Goal: Transaction & Acquisition: Purchase product/service

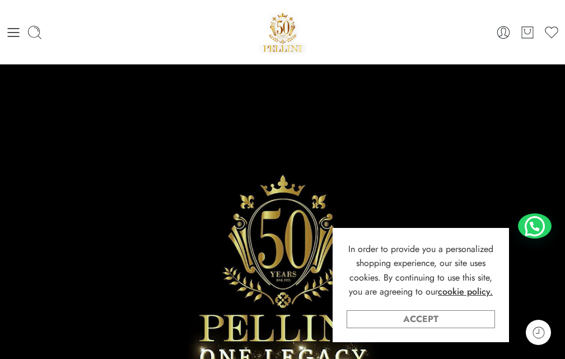
click at [409, 318] on link "Accept" at bounding box center [421, 319] width 148 height 18
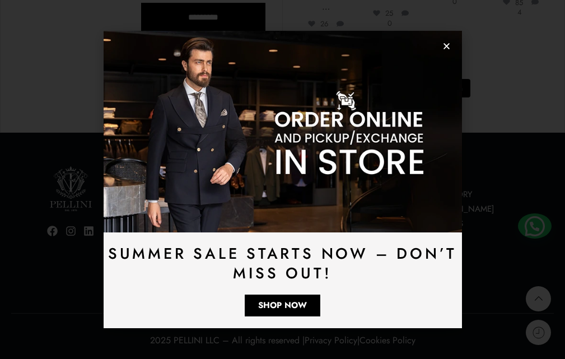
scroll to position [2718, 0]
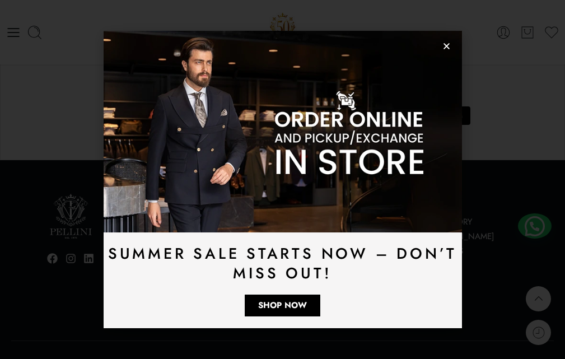
click at [451, 50] on img at bounding box center [283, 132] width 358 height 202
click at [443, 48] on icon "Close" at bounding box center [446, 46] width 8 height 8
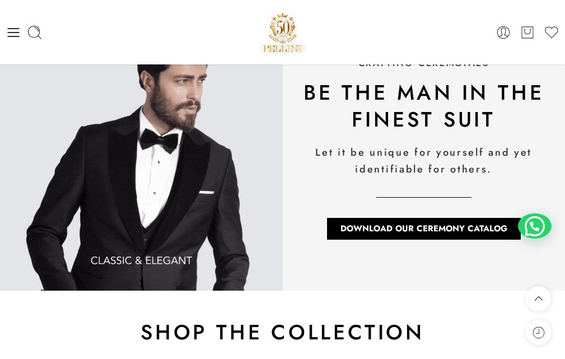
scroll to position [590, 0]
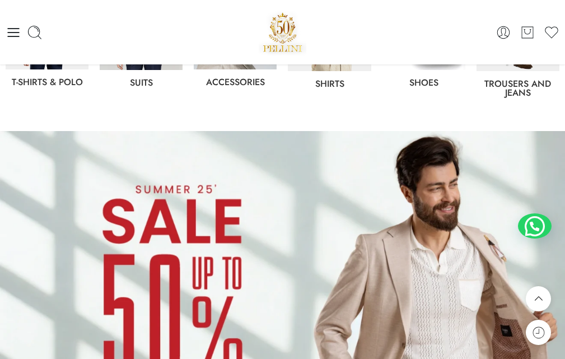
click at [295, 243] on img at bounding box center [282, 290] width 565 height 318
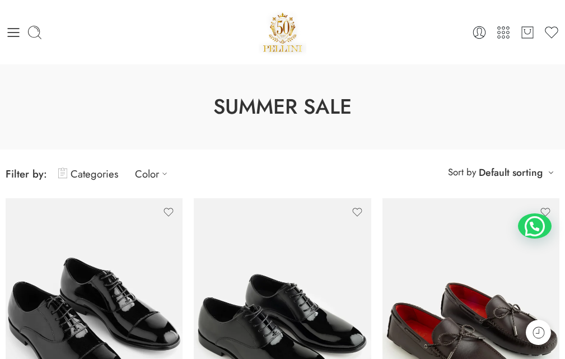
click at [492, 260] on link "Price: Ascending" at bounding box center [504, 258] width 99 height 16
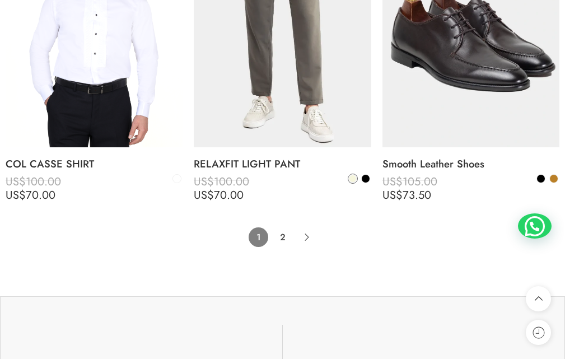
scroll to position [6270, 0]
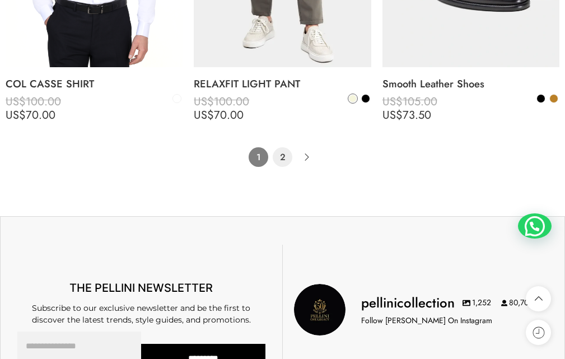
click at [283, 157] on link "2" at bounding box center [283, 157] width 20 height 20
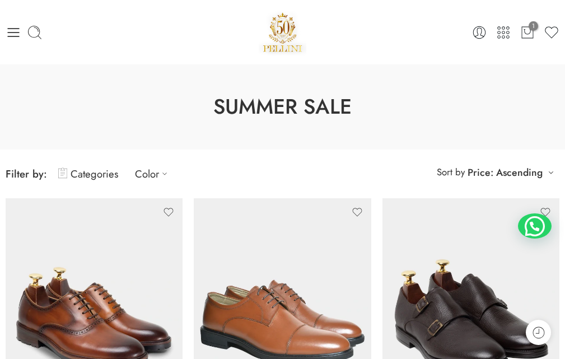
click at [562, 5] on div "1 Cart 1 Cart 0 Wishlist" at bounding box center [282, 32] width 565 height 64
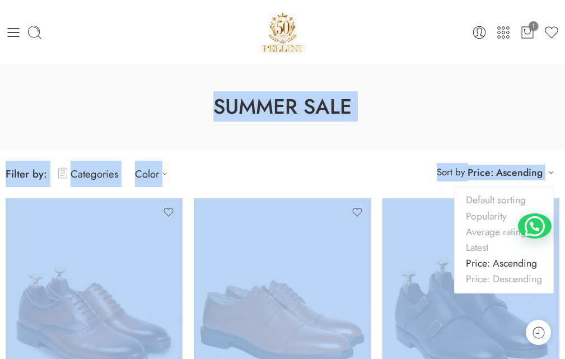
drag, startPoint x: 565, startPoint y: 27, endPoint x: 554, endPoint y: 170, distance: 142.6
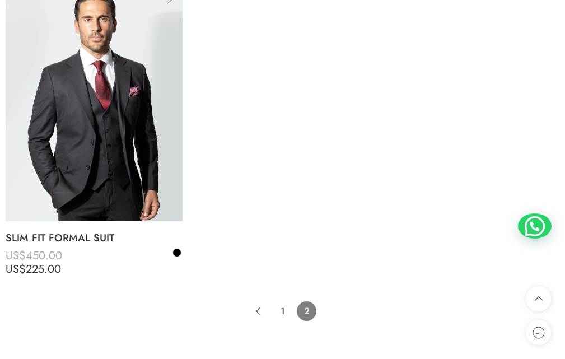
scroll to position [4882, 0]
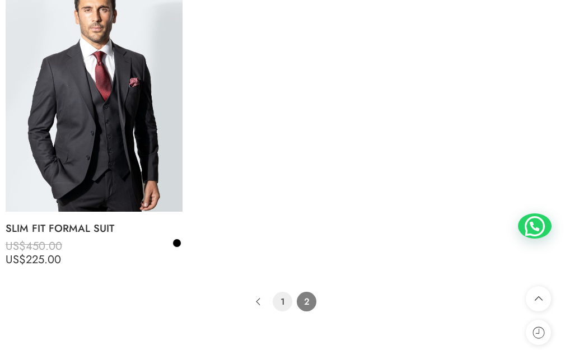
click at [285, 302] on link "1" at bounding box center [283, 302] width 20 height 20
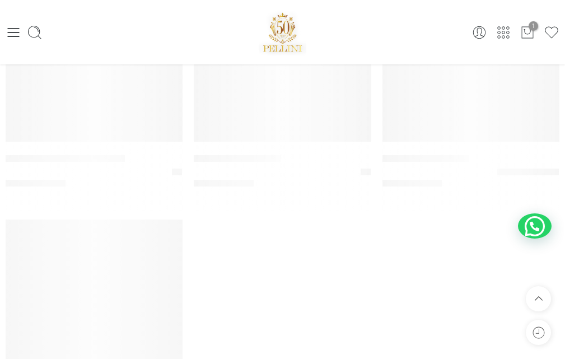
scroll to position [2583, 0]
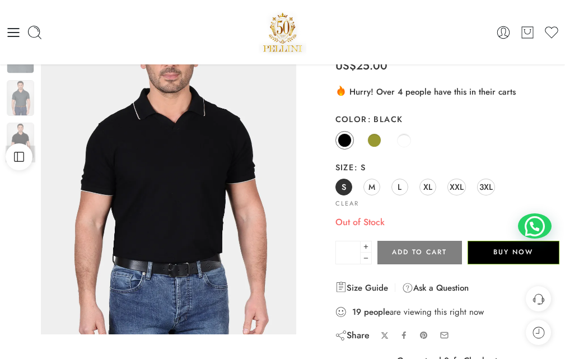
scroll to position [16, 0]
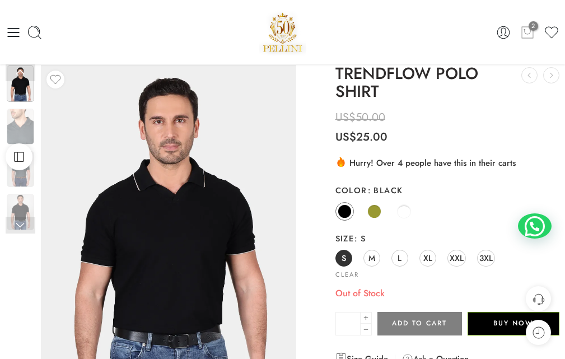
click at [528, 36] on icon at bounding box center [527, 33] width 15 height 16
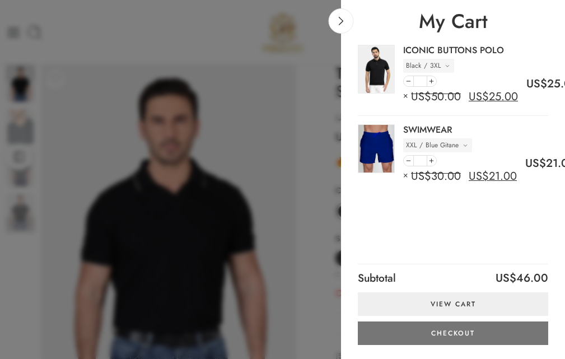
click at [472, 333] on link "Checkout" at bounding box center [453, 333] width 190 height 24
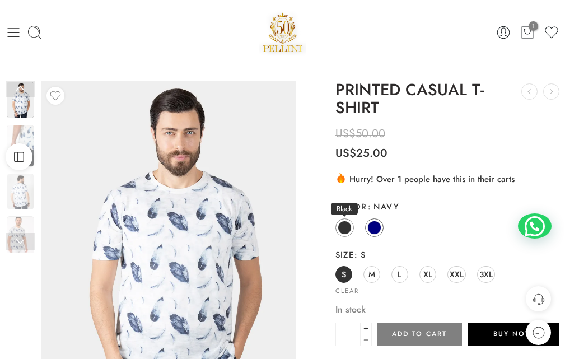
click at [342, 220] on link "Black" at bounding box center [344, 227] width 18 height 18
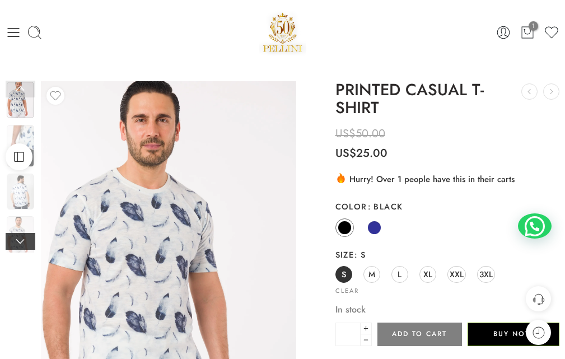
click at [16, 242] on link at bounding box center [21, 241] width 30 height 17
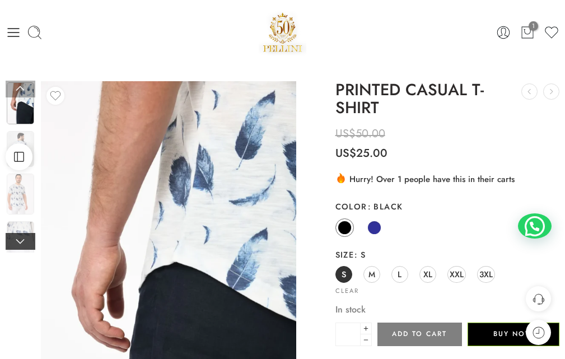
click at [16, 242] on link at bounding box center [21, 241] width 30 height 17
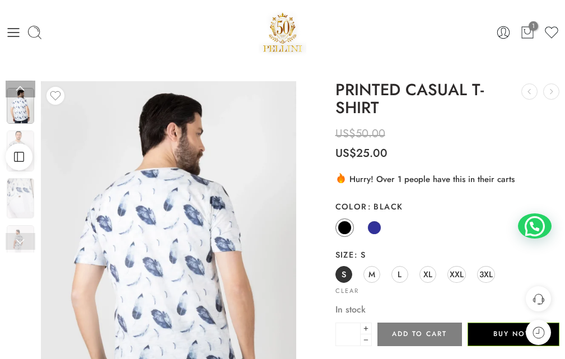
click at [16, 242] on link at bounding box center [21, 241] width 30 height 17
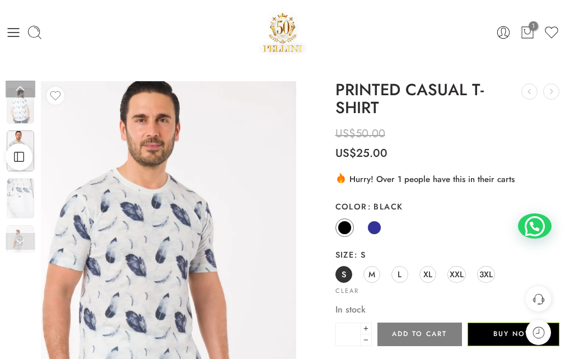
click at [16, 242] on link at bounding box center [21, 241] width 30 height 17
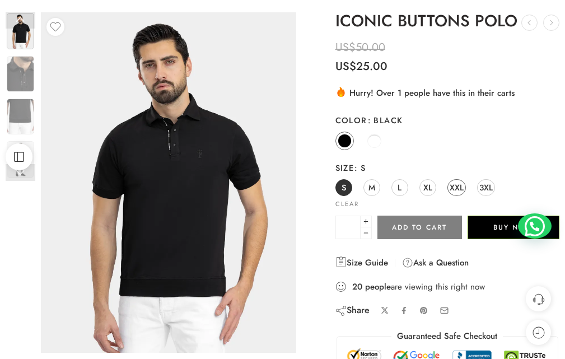
click at [461, 187] on span "XXL" at bounding box center [457, 187] width 14 height 15
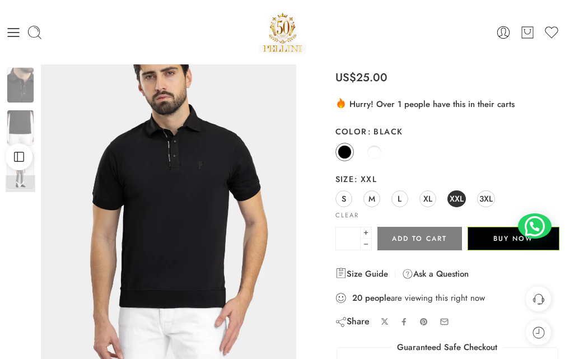
scroll to position [56, 0]
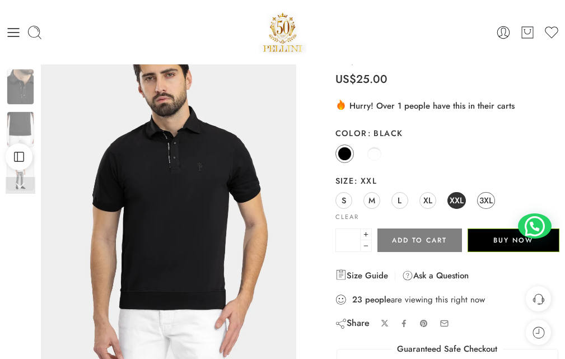
click at [487, 198] on span "3XL" at bounding box center [485, 200] width 13 height 15
click at [12, 124] on img at bounding box center [20, 129] width 27 height 36
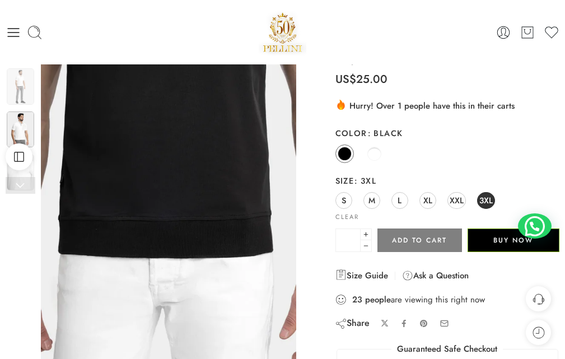
scroll to position [0, 0]
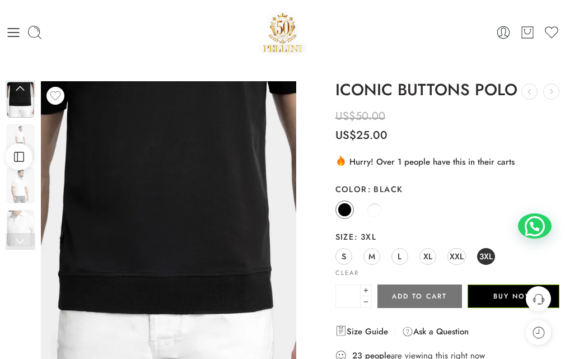
click at [410, 293] on button "Add to cart" at bounding box center [419, 296] width 85 height 24
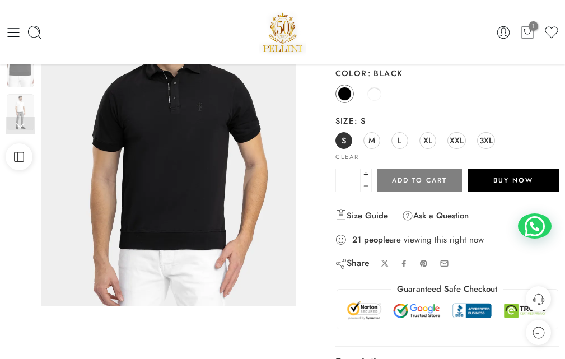
scroll to position [47, 0]
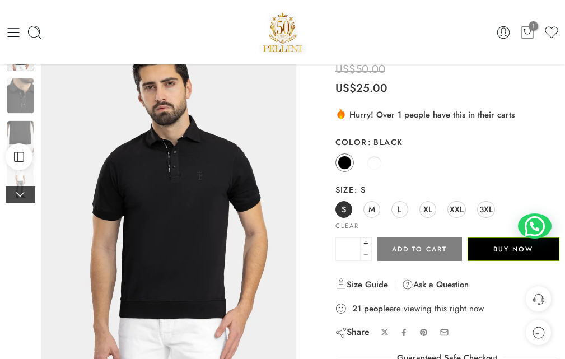
click at [13, 189] on link at bounding box center [21, 194] width 30 height 17
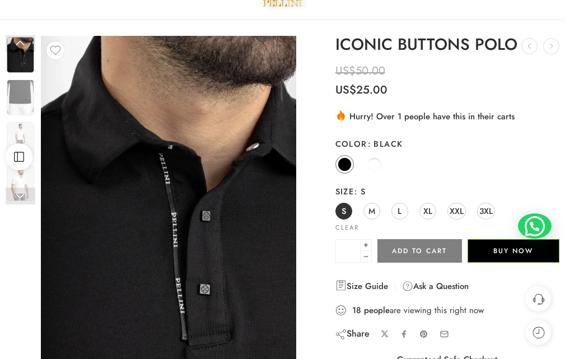
scroll to position [55, 0]
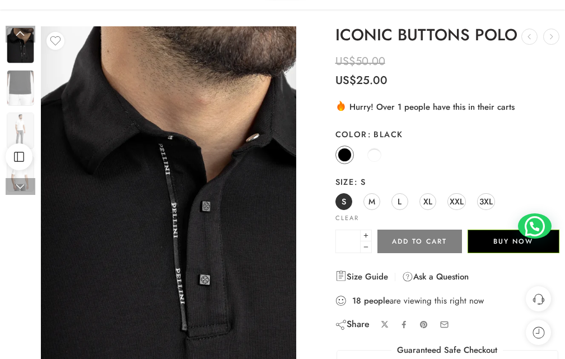
click at [24, 48] on img at bounding box center [20, 45] width 27 height 36
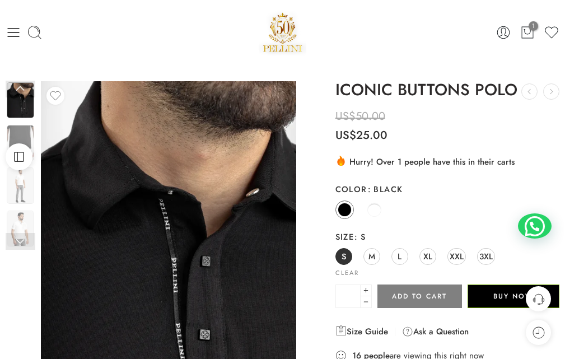
scroll to position [56, 0]
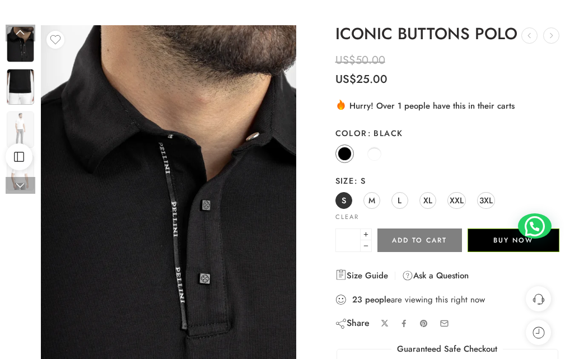
click at [21, 80] on img at bounding box center [20, 87] width 27 height 36
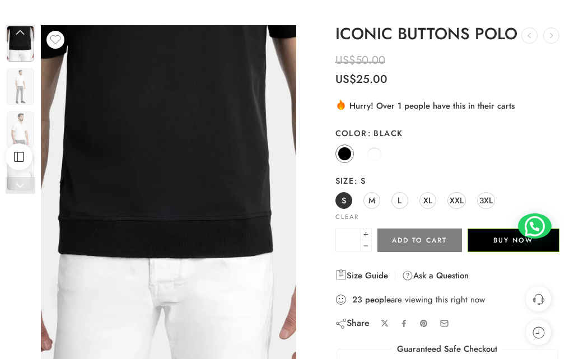
scroll to position [0, 0]
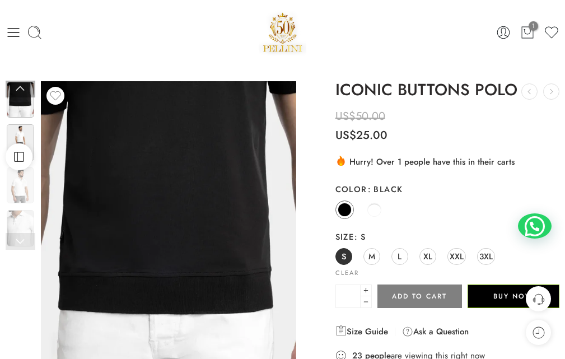
click at [20, 133] on img at bounding box center [20, 142] width 27 height 36
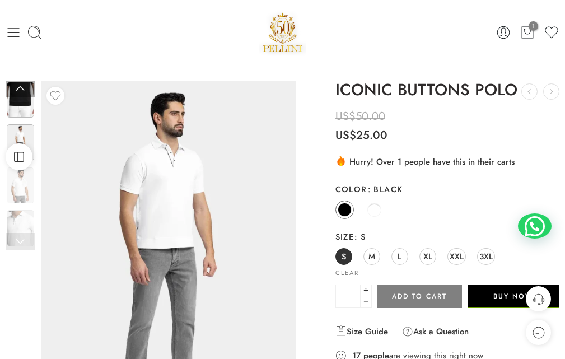
click at [30, 99] on img at bounding box center [20, 100] width 27 height 36
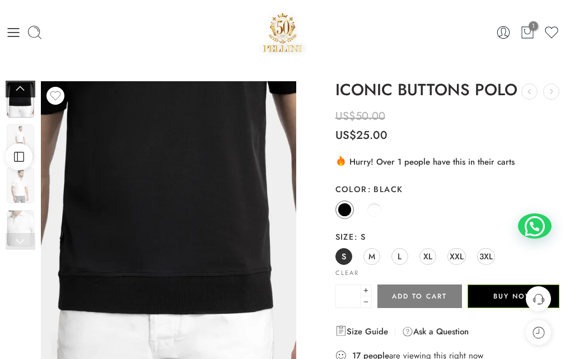
drag, startPoint x: 20, startPoint y: 81, endPoint x: 22, endPoint y: 91, distance: 9.8
click at [19, 81] on link at bounding box center [21, 89] width 30 height 17
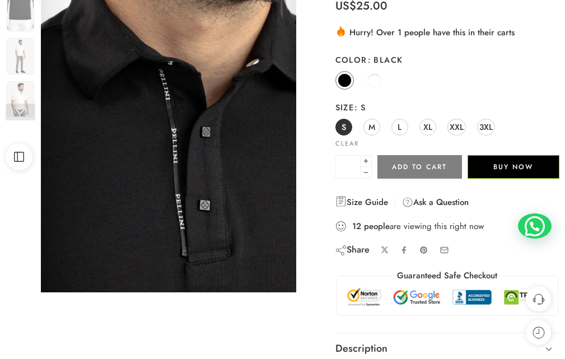
scroll to position [49, 0]
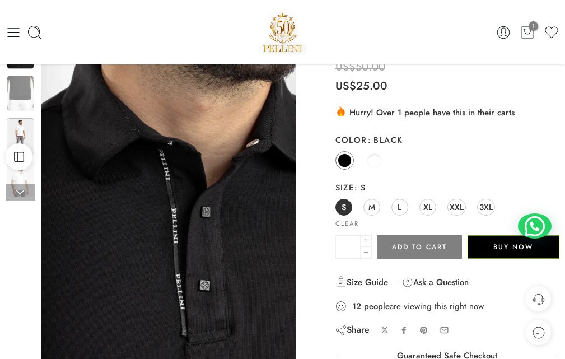
click at [24, 132] on img at bounding box center [20, 136] width 27 height 36
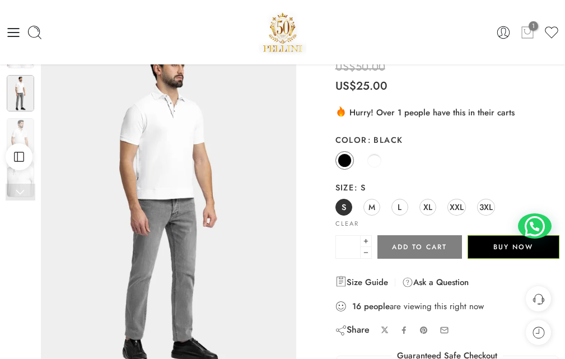
click at [529, 34] on icon at bounding box center [527, 32] width 7 height 6
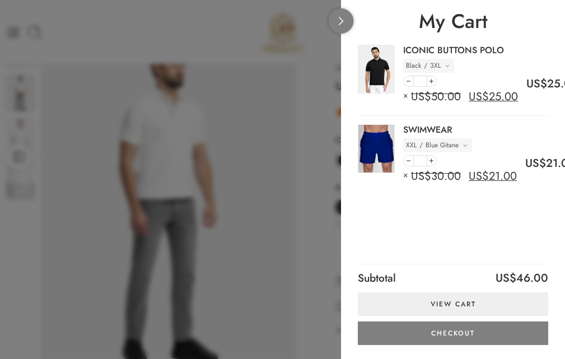
click at [334, 16] on link at bounding box center [341, 20] width 25 height 25
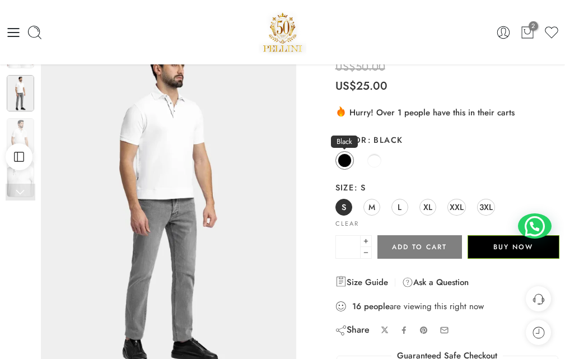
click at [348, 156] on span at bounding box center [345, 160] width 14 height 14
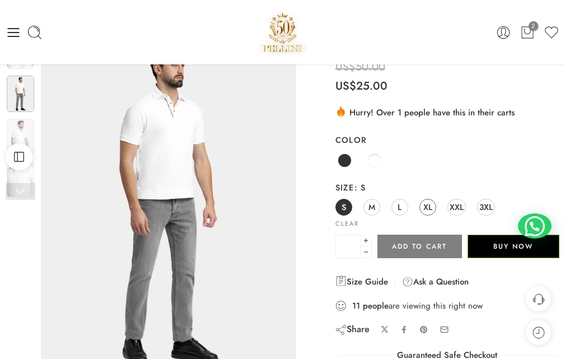
click at [430, 210] on span "XL" at bounding box center [427, 206] width 9 height 15
click at [487, 206] on span "3XL" at bounding box center [485, 206] width 13 height 15
click at [399, 203] on span "L" at bounding box center [400, 206] width 4 height 15
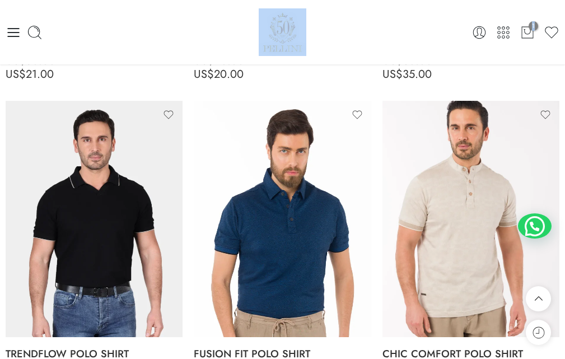
scroll to position [467, 0]
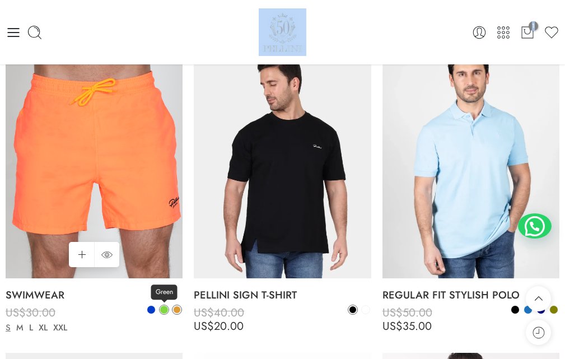
click at [164, 311] on span at bounding box center [164, 310] width 8 height 8
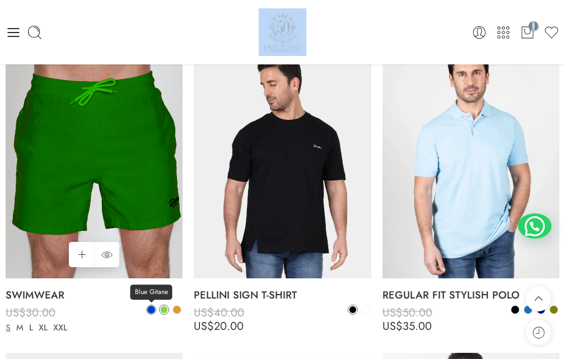
click at [149, 310] on span at bounding box center [151, 310] width 8 height 8
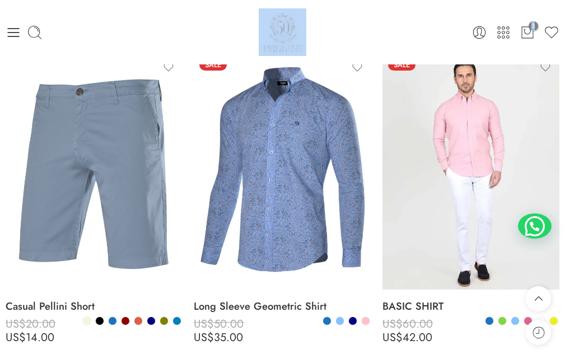
scroll to position [0, 0]
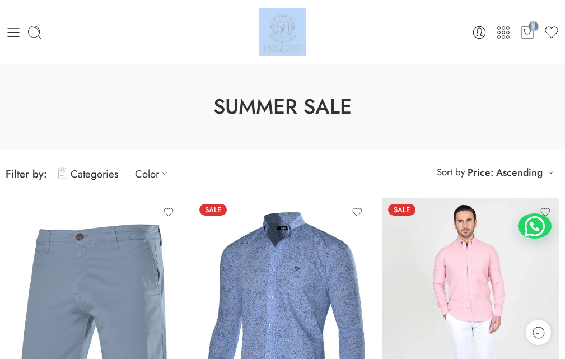
click at [289, 29] on img at bounding box center [283, 32] width 48 height 48
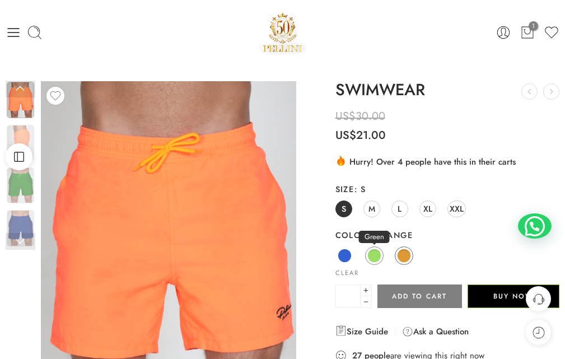
click at [378, 255] on span at bounding box center [374, 256] width 14 height 14
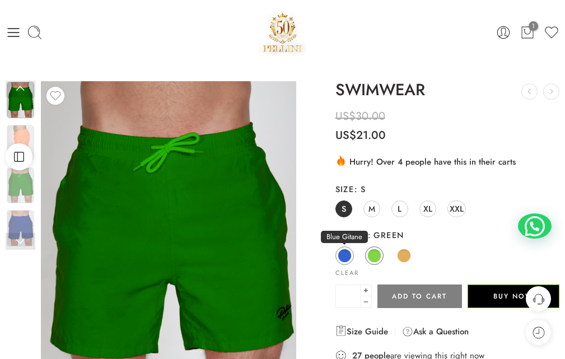
click at [346, 256] on span at bounding box center [345, 256] width 14 height 14
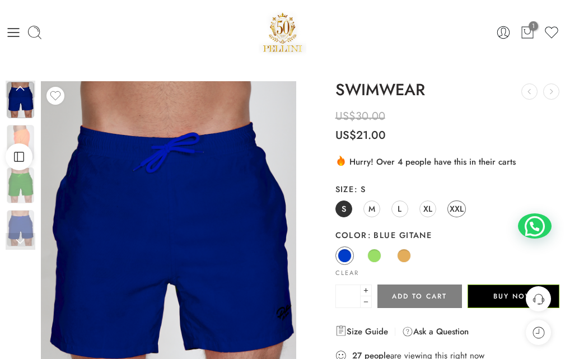
click at [456, 210] on span "XXL" at bounding box center [457, 208] width 14 height 15
click at [377, 259] on span at bounding box center [374, 256] width 14 height 14
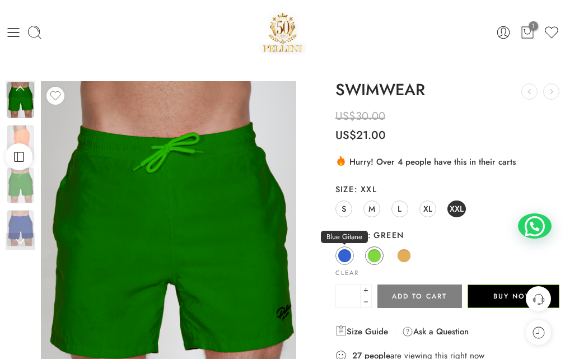
click at [344, 255] on span at bounding box center [345, 256] width 14 height 14
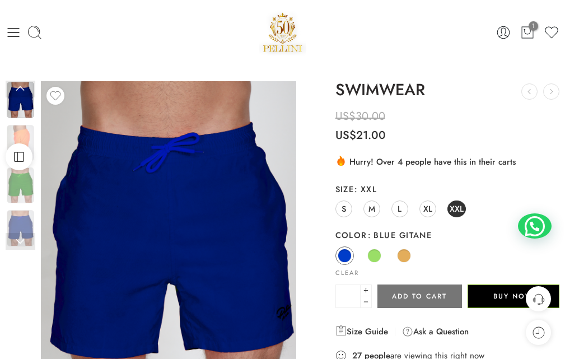
click at [411, 293] on button "Add to cart" at bounding box center [419, 296] width 85 height 24
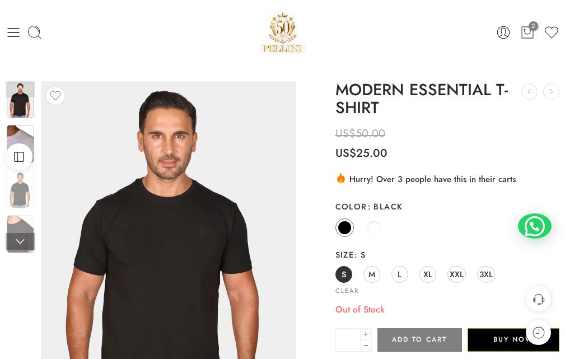
click at [26, 134] on img at bounding box center [20, 144] width 27 height 39
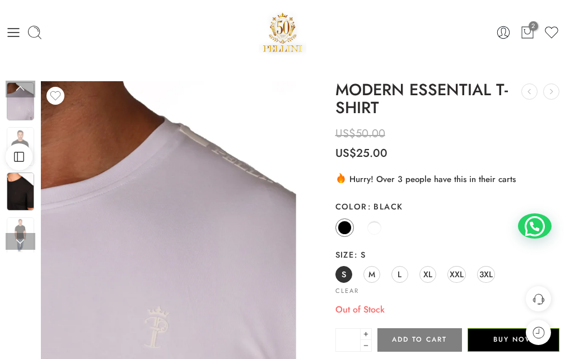
click at [19, 190] on img at bounding box center [20, 191] width 27 height 39
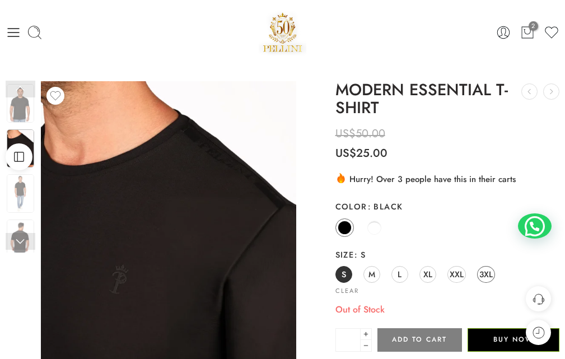
click at [484, 271] on span "3XL" at bounding box center [485, 274] width 13 height 15
drag, startPoint x: 459, startPoint y: 274, endPoint x: 433, endPoint y: 341, distance: 71.4
click at [458, 275] on span "XXL" at bounding box center [457, 274] width 14 height 15
click at [423, 276] on span "XL" at bounding box center [427, 274] width 9 height 15
click at [419, 338] on button "Add to cart" at bounding box center [419, 340] width 85 height 24
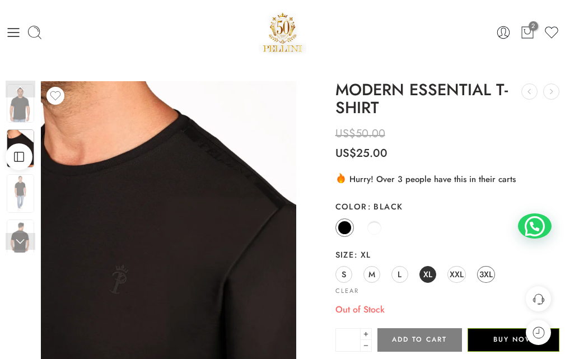
click at [485, 269] on span "3XL" at bounding box center [485, 274] width 13 height 15
click at [456, 276] on span "XXL" at bounding box center [457, 274] width 14 height 15
click at [399, 275] on span "L" at bounding box center [400, 274] width 4 height 15
click at [370, 276] on span "M" at bounding box center [372, 274] width 7 height 15
drag, startPoint x: 346, startPoint y: 273, endPoint x: 387, endPoint y: 301, distance: 50.3
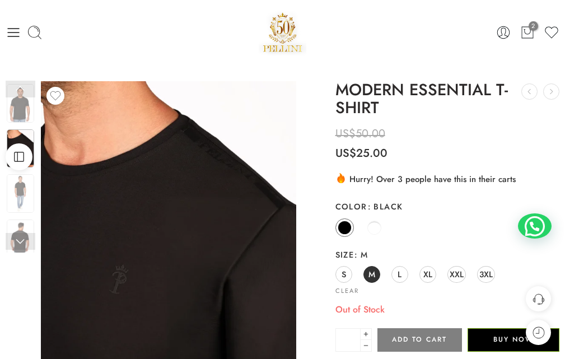
click at [345, 273] on span "S" at bounding box center [344, 274] width 4 height 15
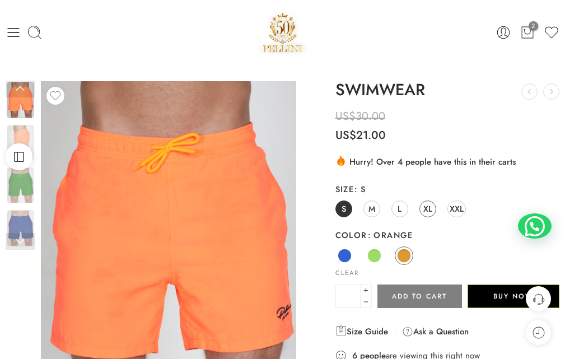
click at [427, 207] on span "XL" at bounding box center [427, 208] width 9 height 15
click at [349, 254] on span at bounding box center [345, 256] width 14 height 14
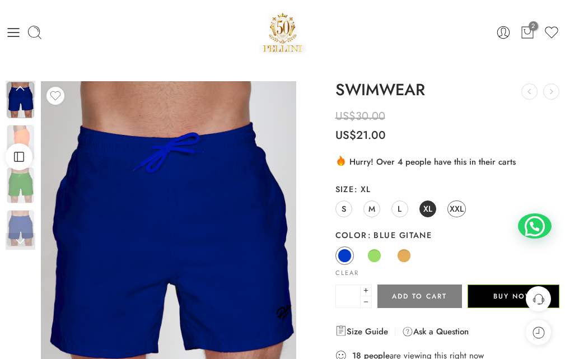
click at [463, 207] on span "XXL" at bounding box center [457, 208] width 14 height 15
click at [414, 297] on button "Add to cart" at bounding box center [419, 296] width 85 height 24
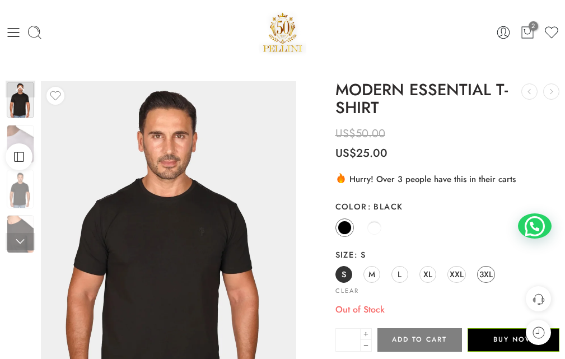
click at [484, 273] on span "3XL" at bounding box center [485, 274] width 13 height 15
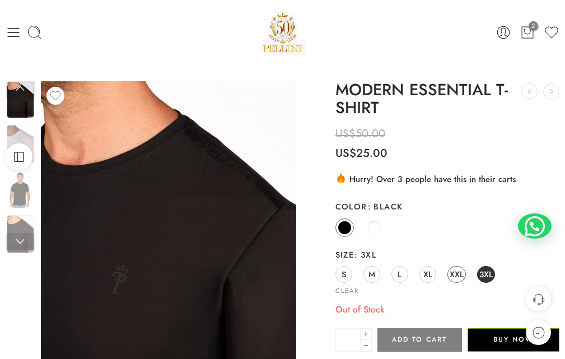
click at [463, 276] on span "XXL" at bounding box center [457, 274] width 14 height 15
click at [531, 30] on span "3" at bounding box center [534, 26] width 10 height 10
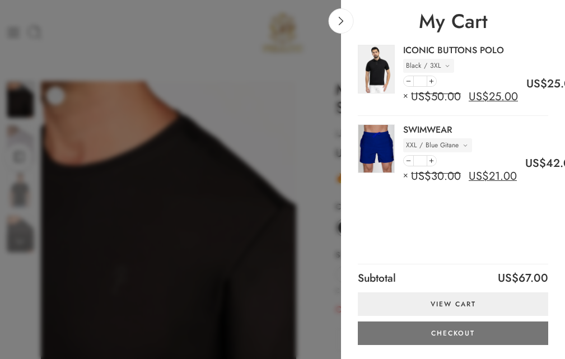
click at [462, 332] on link "Checkout" at bounding box center [453, 333] width 190 height 24
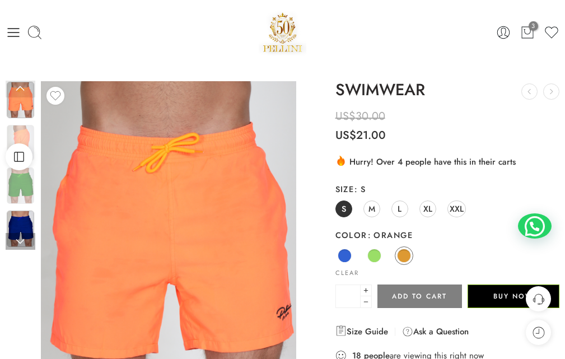
click at [12, 230] on img at bounding box center [20, 229] width 27 height 36
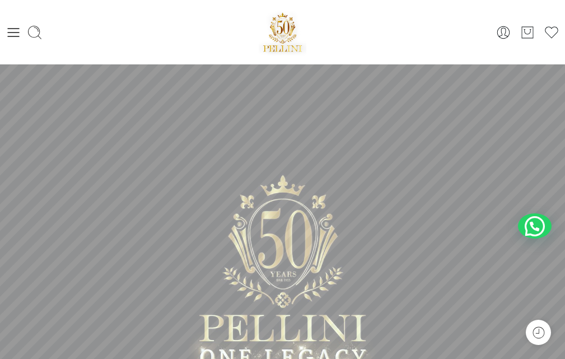
click at [282, 21] on img at bounding box center [283, 32] width 48 height 48
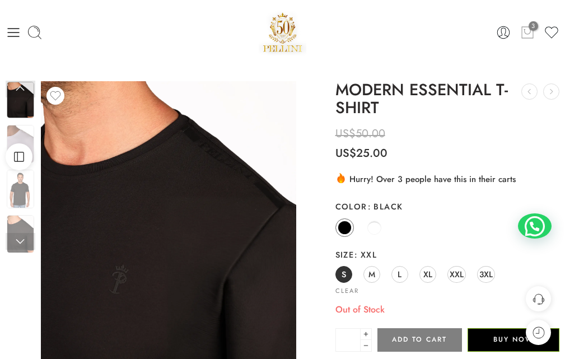
click at [527, 31] on icon at bounding box center [527, 33] width 15 height 16
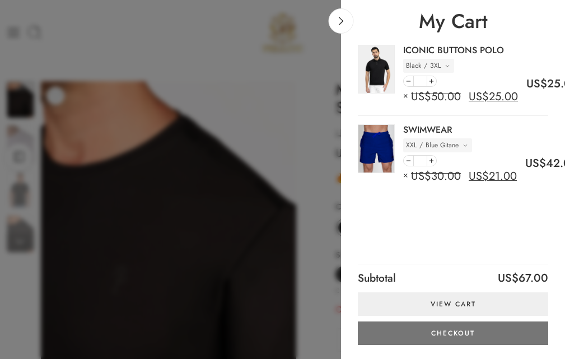
click at [459, 336] on link "Checkout" at bounding box center [453, 333] width 190 height 24
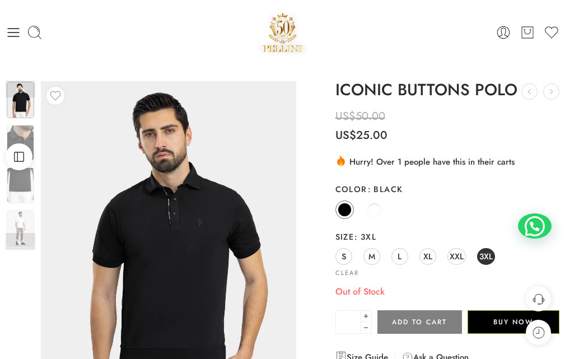
scroll to position [2, 0]
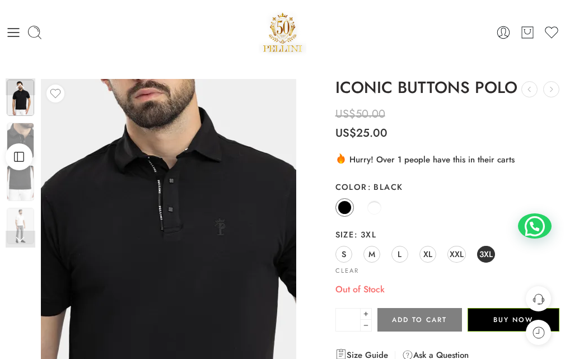
click at [178, 213] on img at bounding box center [159, 284] width 504 height 672
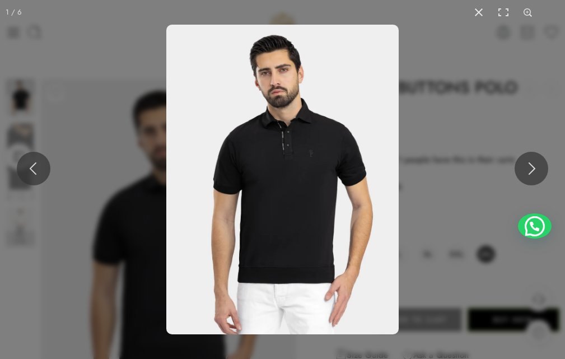
click at [270, 151] on img at bounding box center [282, 180] width 232 height 310
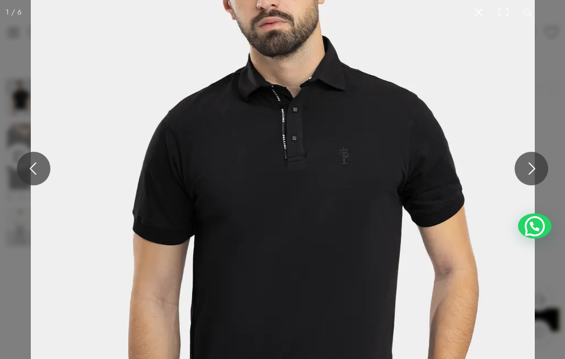
click at [294, 188] on img at bounding box center [283, 213] width 504 height 672
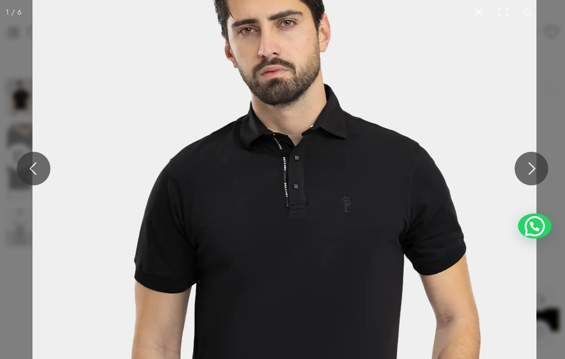
click at [305, 74] on img at bounding box center [284, 261] width 504 height 672
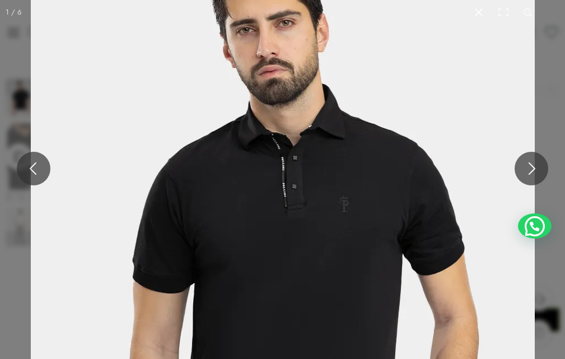
click at [288, 157] on img at bounding box center [283, 261] width 504 height 672
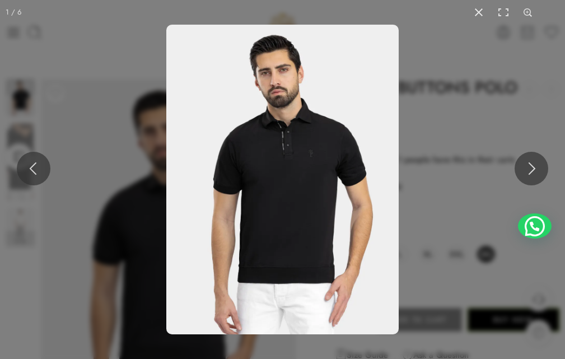
click at [288, 157] on img at bounding box center [282, 180] width 232 height 310
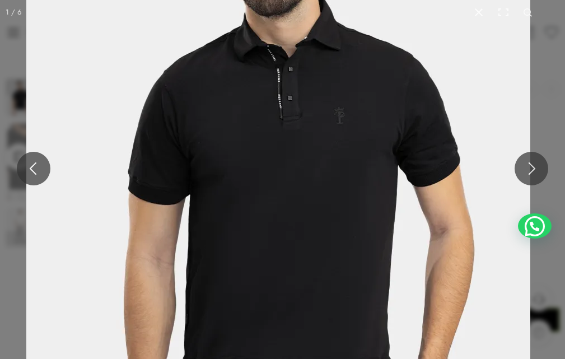
click at [320, 159] on img at bounding box center [278, 172] width 504 height 672
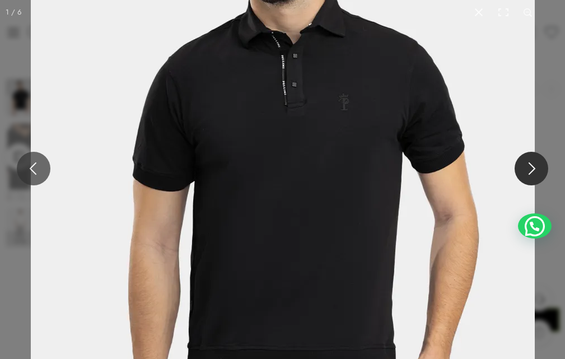
click at [533, 161] on button at bounding box center [532, 169] width 34 height 34
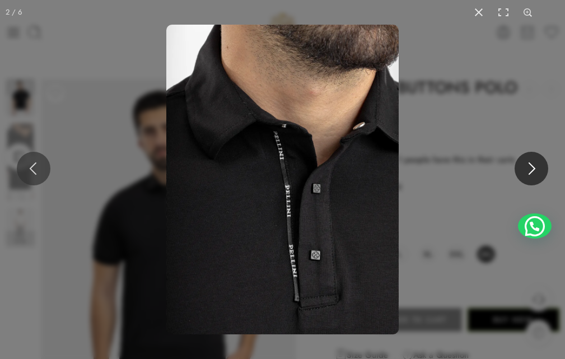
click at [533, 161] on button at bounding box center [532, 169] width 34 height 34
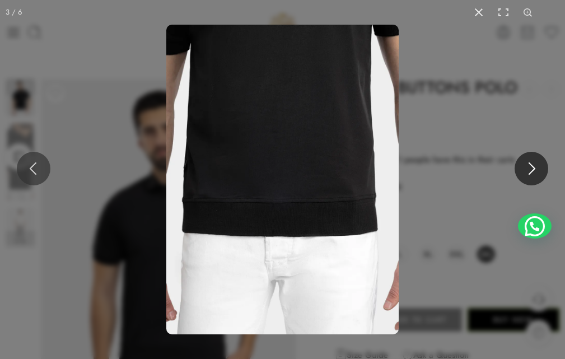
click at [533, 161] on button at bounding box center [532, 169] width 34 height 34
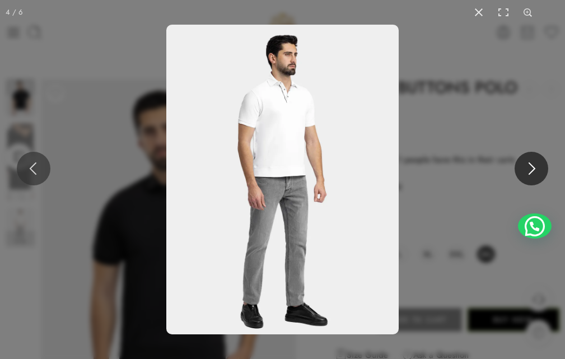
click at [533, 161] on button at bounding box center [532, 169] width 34 height 34
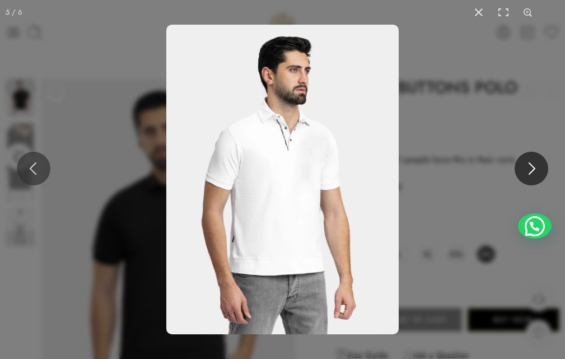
click at [533, 161] on button at bounding box center [532, 169] width 34 height 34
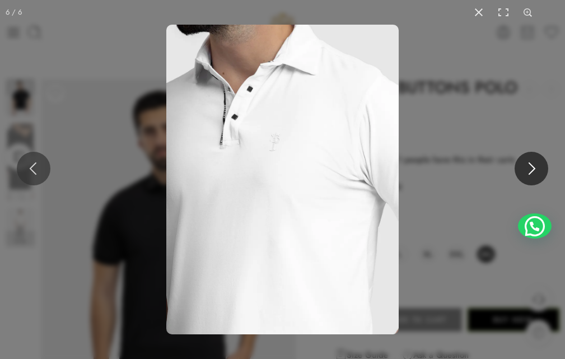
click at [533, 161] on button at bounding box center [532, 169] width 34 height 34
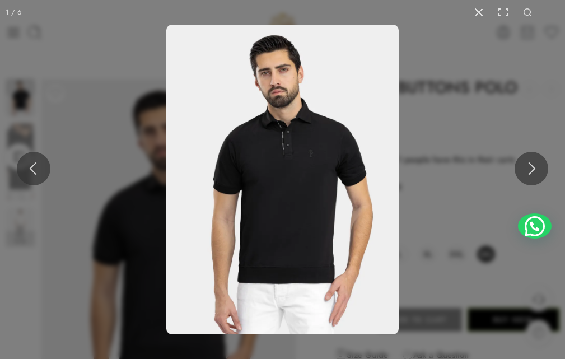
click at [315, 244] on img at bounding box center [282, 180] width 232 height 310
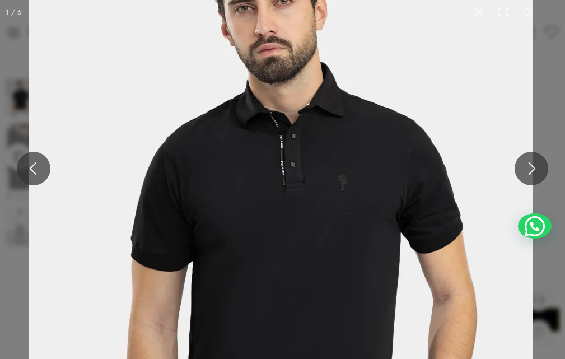
click at [323, 284] on img at bounding box center [281, 239] width 504 height 672
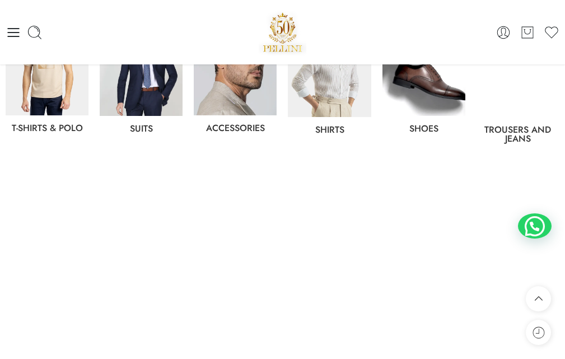
scroll to position [529, 0]
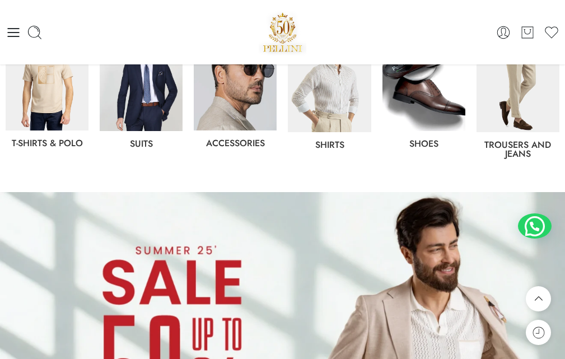
click at [213, 264] on img at bounding box center [282, 351] width 565 height 318
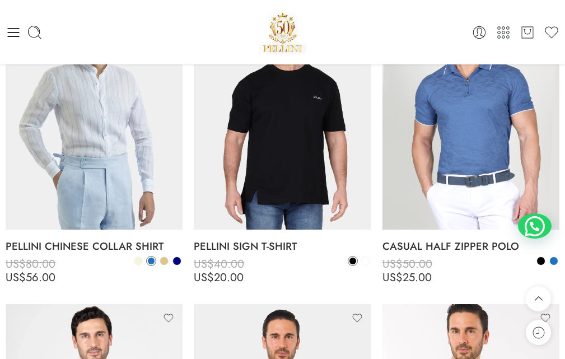
scroll to position [1998, 0]
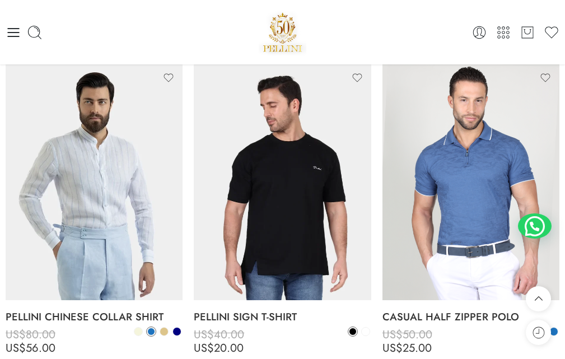
drag, startPoint x: 570, startPoint y: 17, endPoint x: 563, endPoint y: 113, distance: 96.0
drag, startPoint x: 563, startPoint y: 113, endPoint x: 562, endPoint y: 133, distance: 19.6
click at [562, 133] on li "Select options CASUAL HALF ZIPPER POLO US$ 50.00 US$ 25.00 US$ 50.00 US$ 25.00 …" at bounding box center [471, 216] width 188 height 305
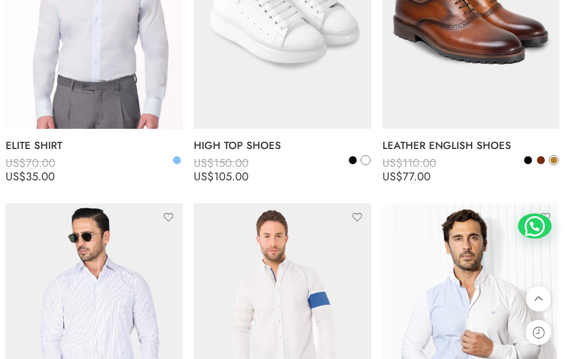
scroll to position [6206, 0]
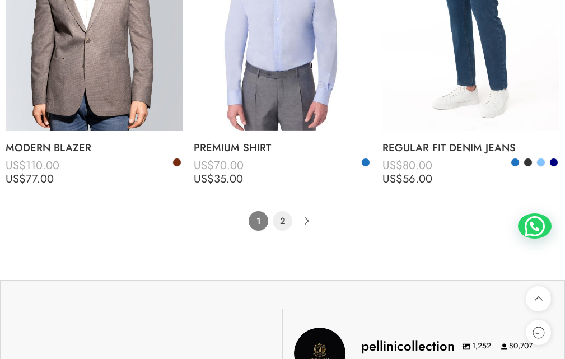
click at [286, 223] on link "2" at bounding box center [283, 221] width 20 height 20
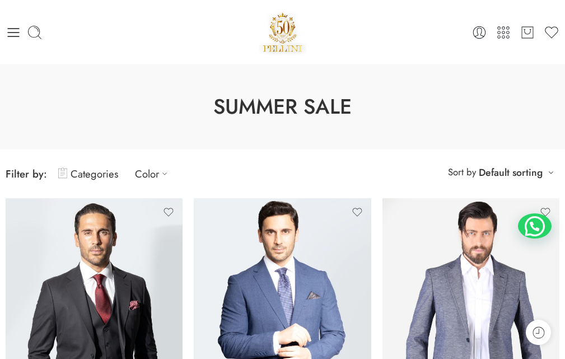
click at [293, 20] on img at bounding box center [283, 32] width 48 height 48
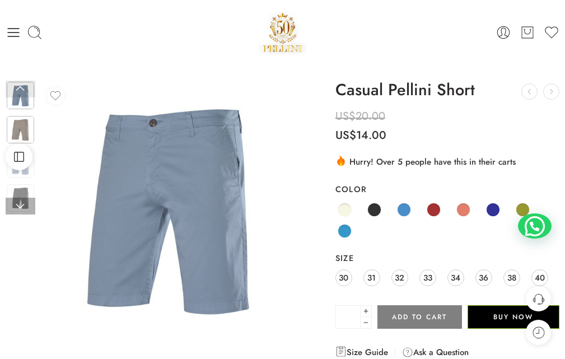
click at [22, 125] on img at bounding box center [20, 129] width 27 height 27
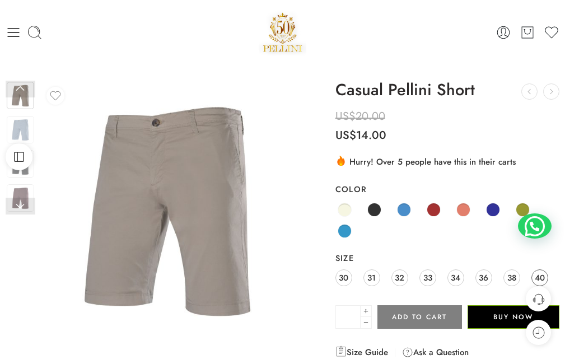
click at [540, 278] on span "40" at bounding box center [540, 277] width 10 height 15
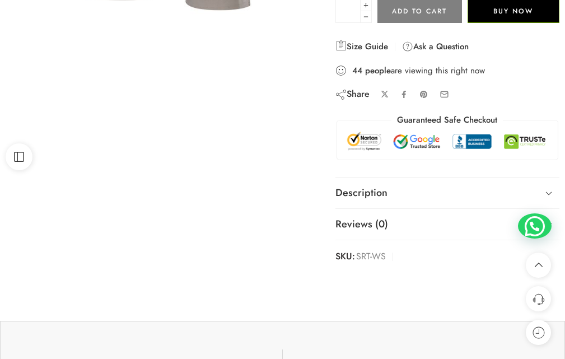
scroll to position [362, 0]
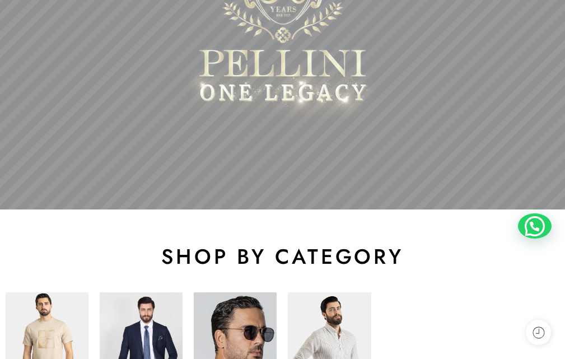
scroll to position [478, 0]
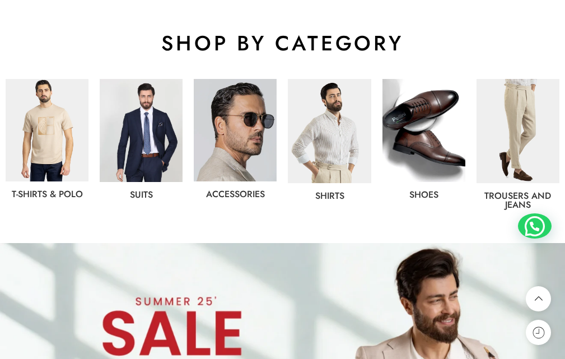
click at [245, 107] on img at bounding box center [235, 130] width 83 height 102
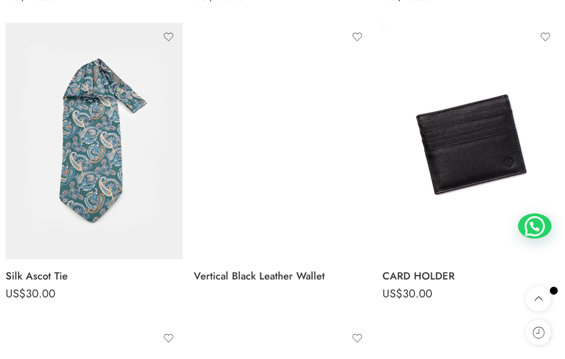
scroll to position [883, 0]
